Goal: Information Seeking & Learning: Learn about a topic

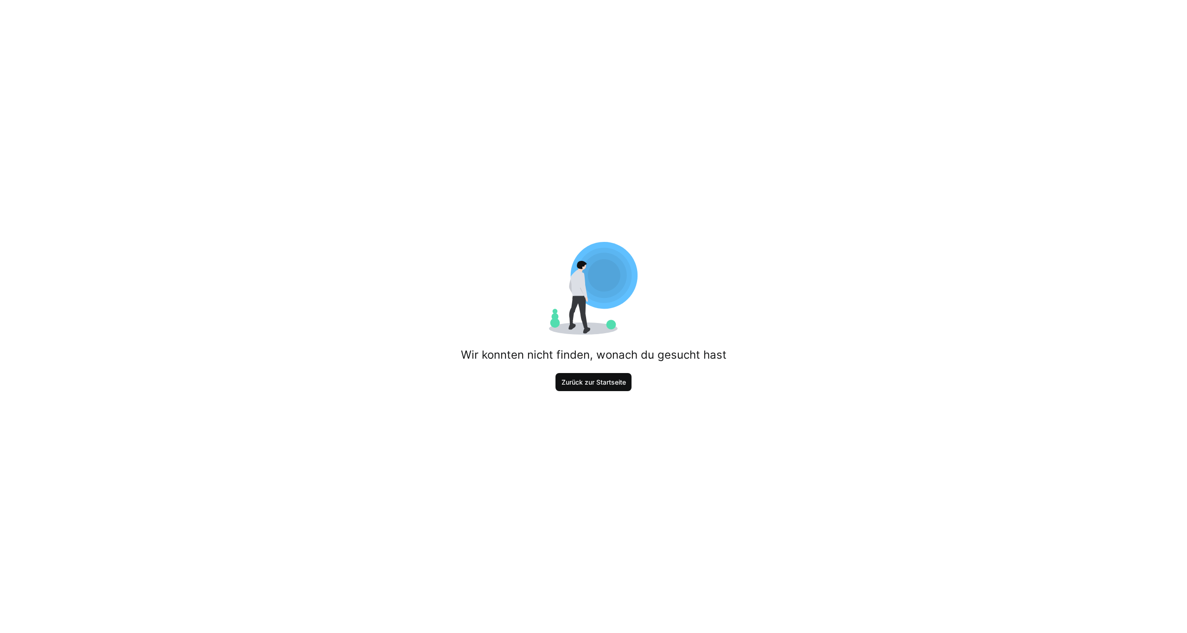
click at [588, 381] on span "Zurück zur Startseite" at bounding box center [593, 382] width 67 height 9
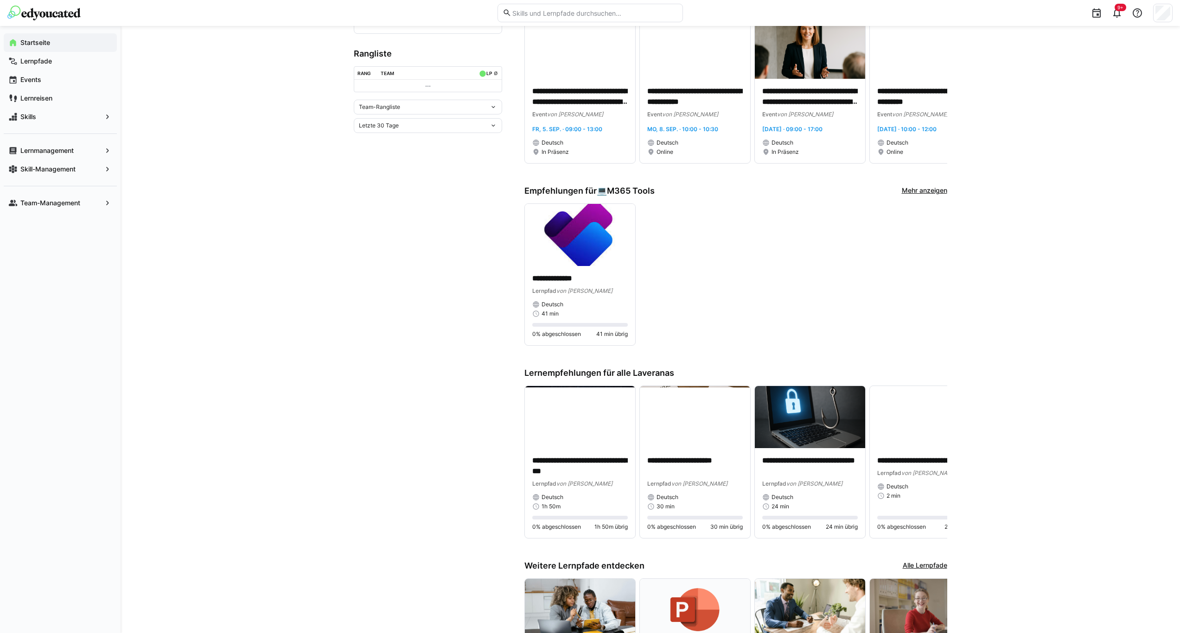
scroll to position [325, 0]
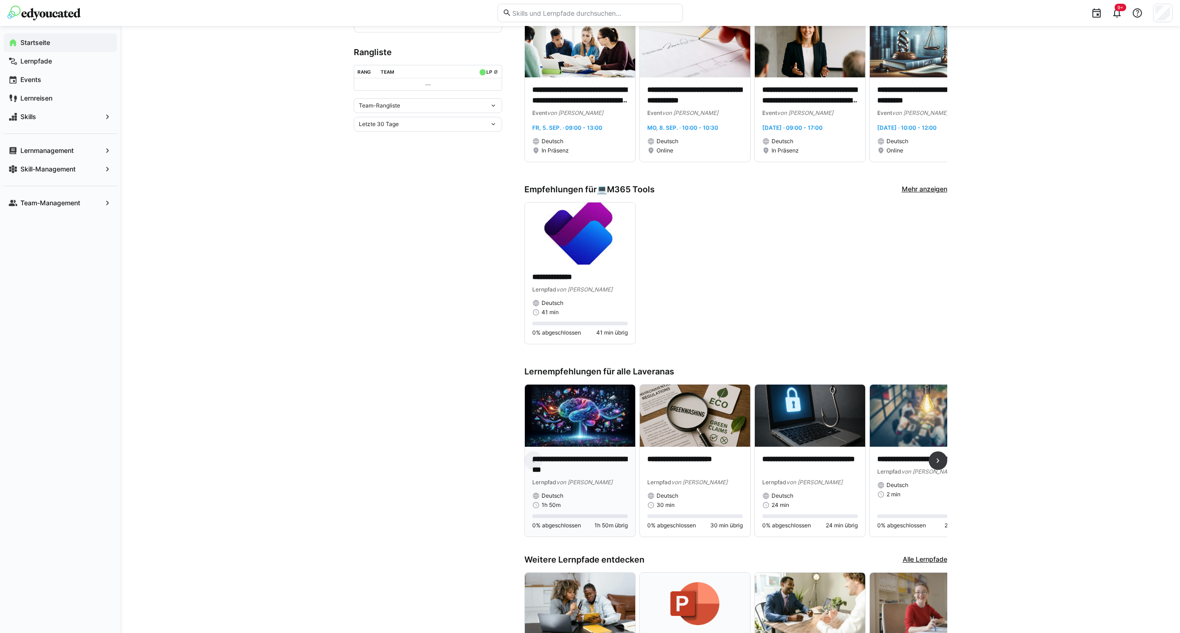
click at [615, 498] on div "Deutsch" at bounding box center [580, 495] width 96 height 7
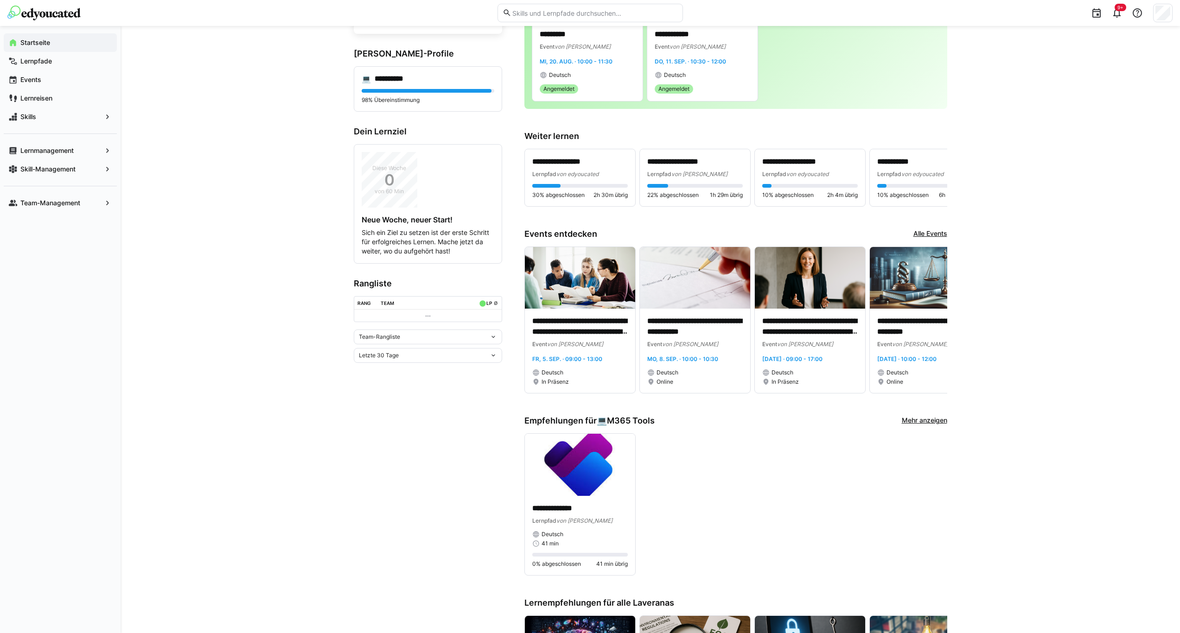
scroll to position [278, 0]
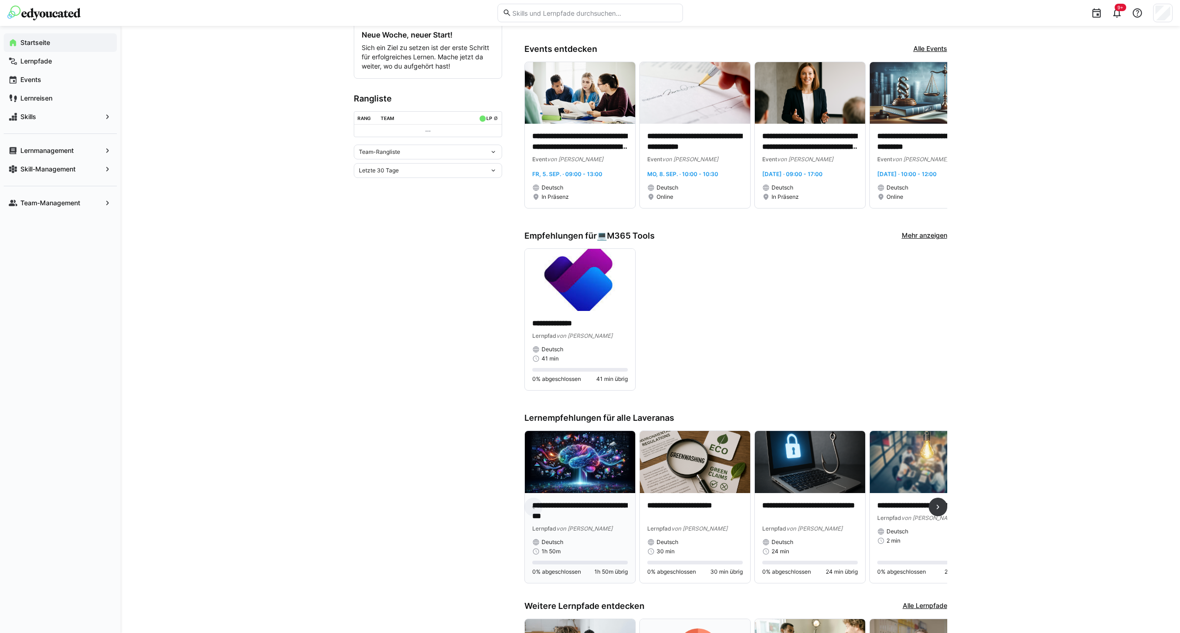
click at [589, 541] on div "Deutsch" at bounding box center [580, 542] width 96 height 7
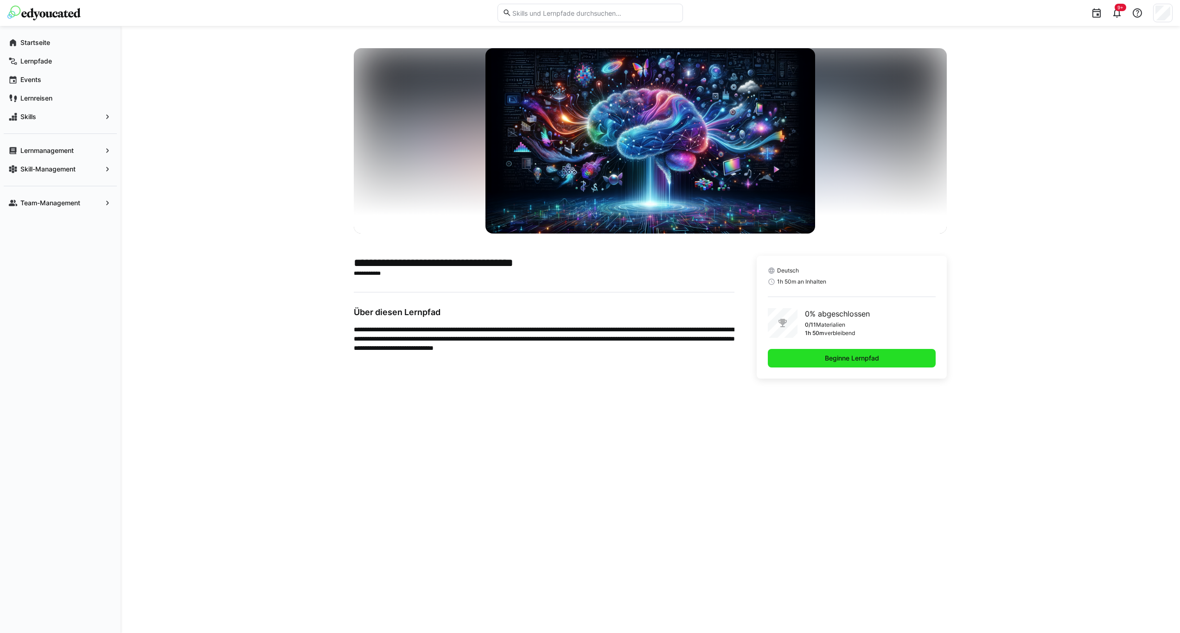
click at [906, 355] on span "Beginne Lernpfad" at bounding box center [852, 358] width 168 height 19
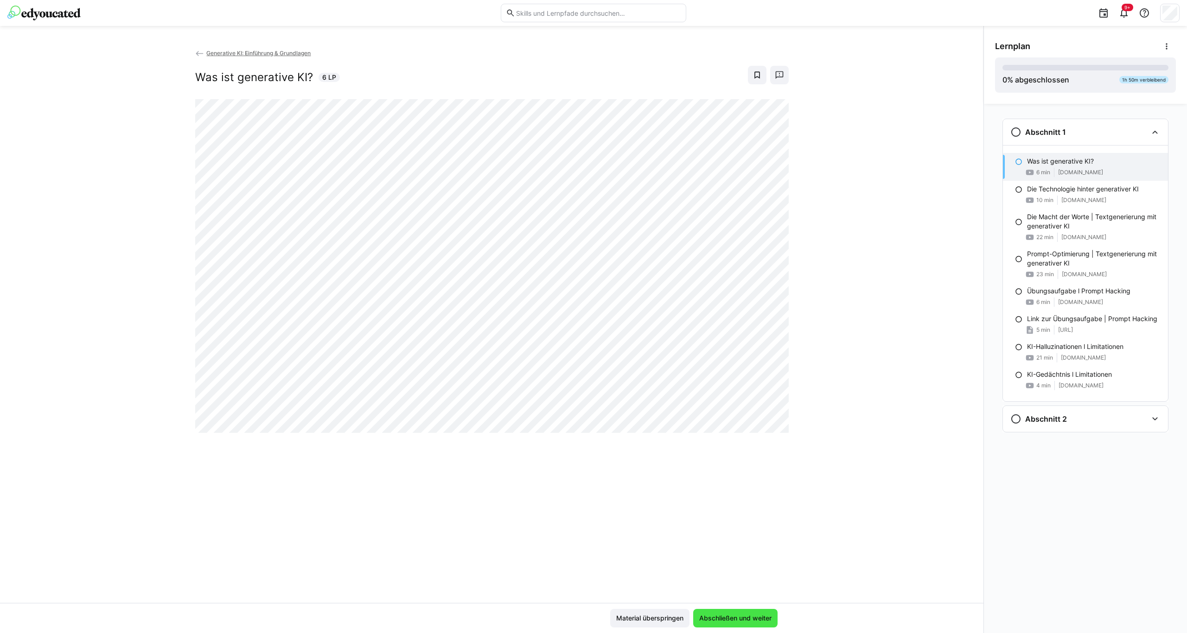
click at [755, 615] on span "Abschließen und weiter" at bounding box center [735, 618] width 75 height 9
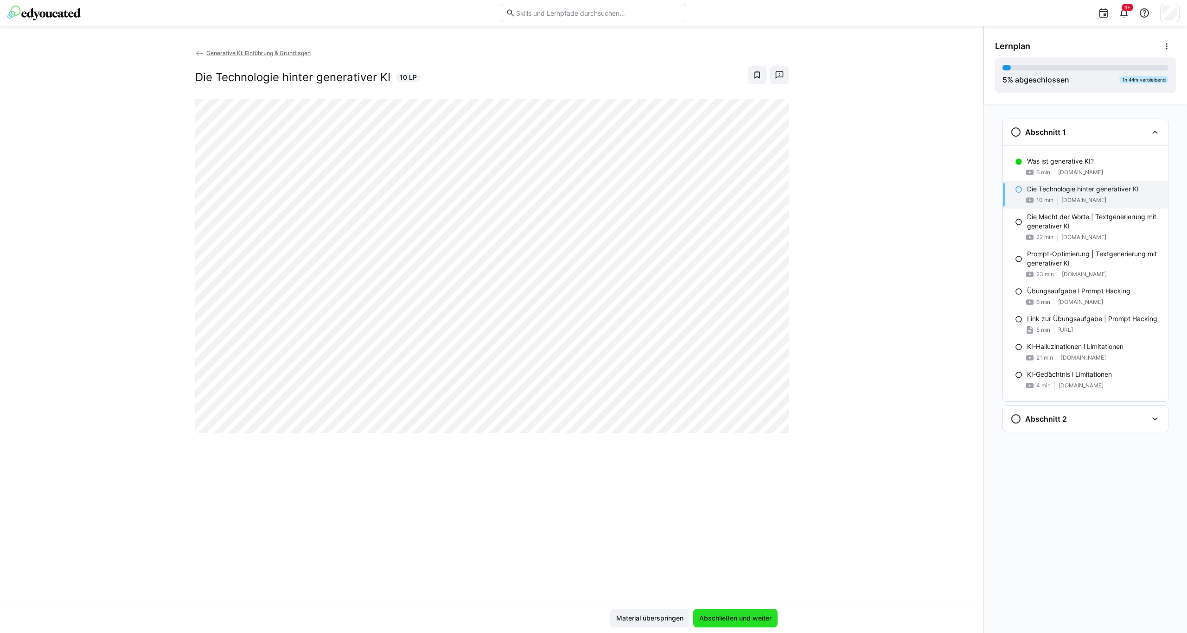
click at [714, 622] on span "Abschließen und weiter" at bounding box center [735, 618] width 75 height 9
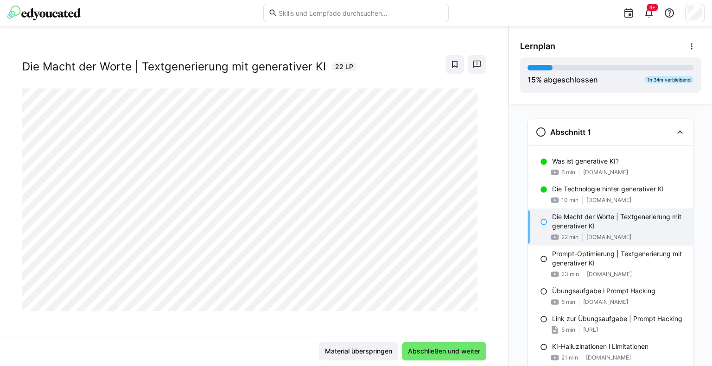
scroll to position [15, 0]
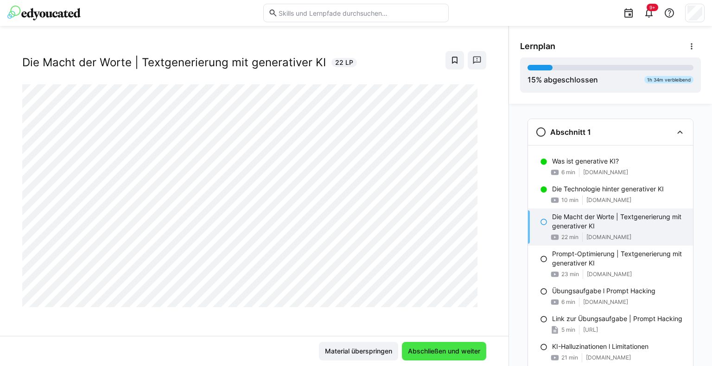
click at [415, 346] on span "Abschließen und weiter" at bounding box center [444, 351] width 84 height 19
